Goal: Navigation & Orientation: Find specific page/section

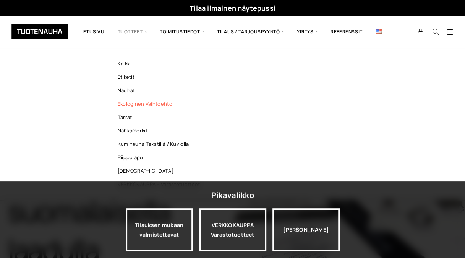
click at [164, 107] on link "Ekologinen vaihtoehto" at bounding box center [161, 103] width 111 height 13
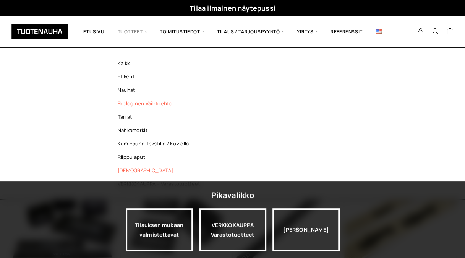
click at [130, 173] on link "[DEMOGRAPHIC_DATA]" at bounding box center [161, 170] width 111 height 13
